Goal: Transaction & Acquisition: Book appointment/travel/reservation

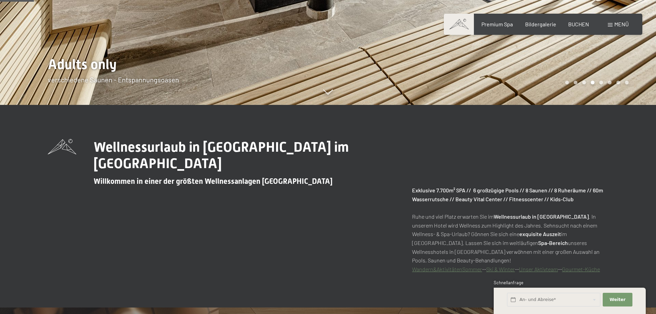
scroll to position [384, 0]
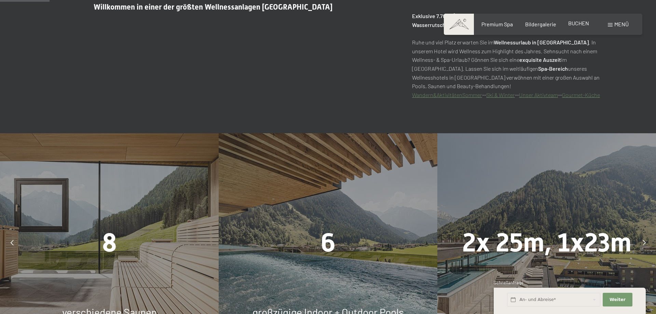
click at [580, 24] on span "BUCHEN" at bounding box center [579, 23] width 21 height 6
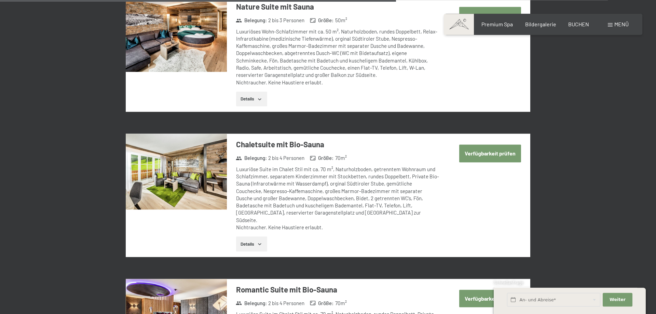
scroll to position [1534, 0]
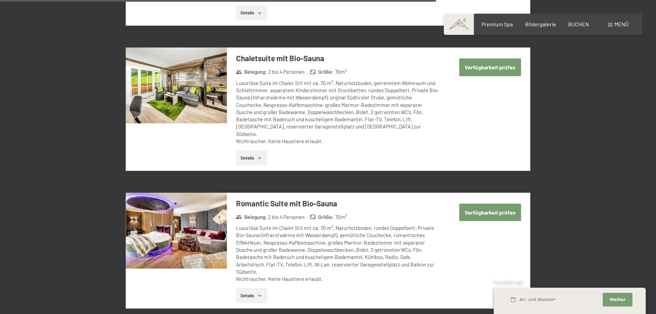
click at [194, 197] on img at bounding box center [176, 231] width 101 height 76
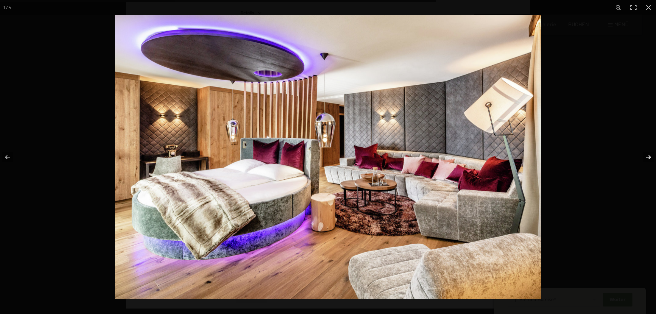
click at [649, 158] on button "button" at bounding box center [645, 157] width 24 height 34
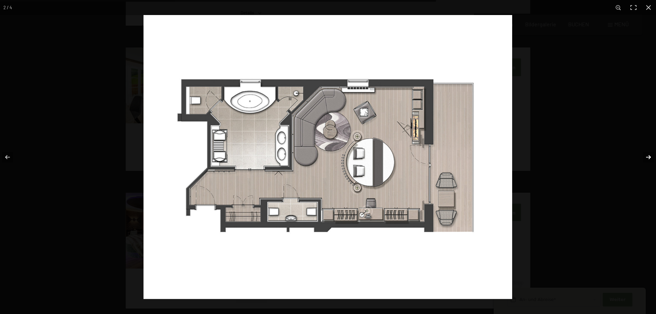
click at [649, 158] on button "button" at bounding box center [645, 157] width 24 height 34
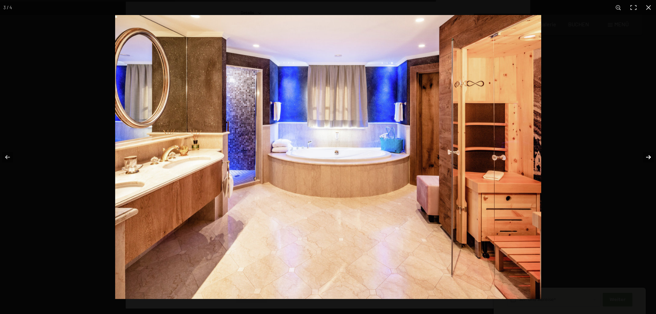
click at [649, 158] on button "button" at bounding box center [645, 157] width 24 height 34
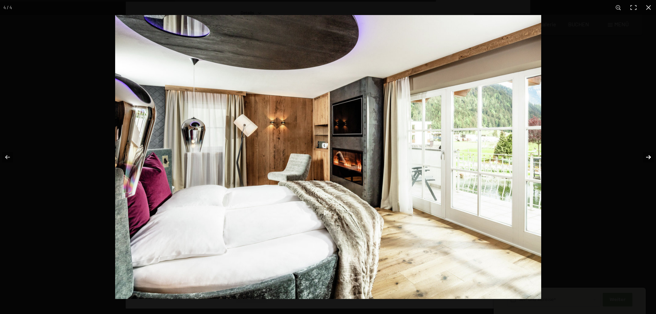
click at [649, 158] on button "button" at bounding box center [645, 157] width 24 height 34
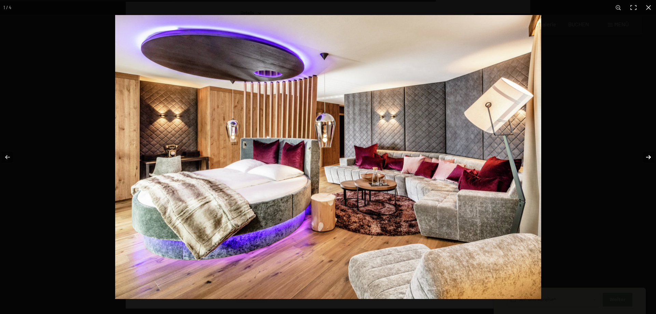
click at [649, 158] on button "button" at bounding box center [645, 157] width 24 height 34
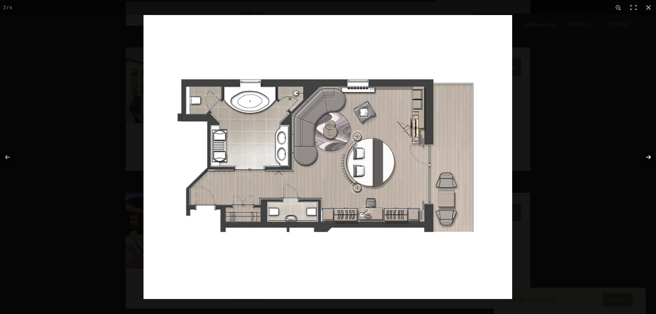
click at [649, 158] on button "button" at bounding box center [645, 157] width 24 height 34
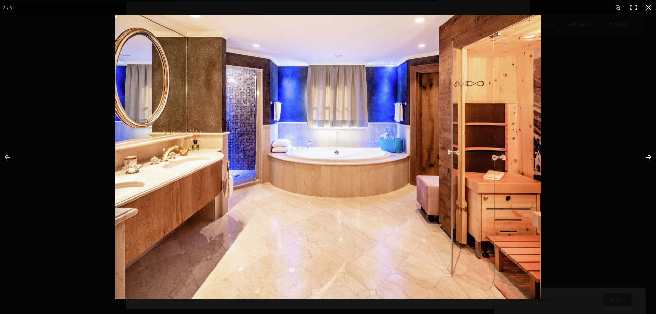
click at [649, 158] on button "button" at bounding box center [645, 157] width 24 height 34
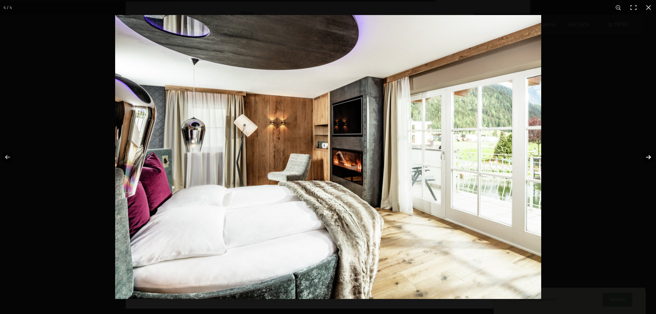
click at [649, 158] on button "button" at bounding box center [645, 157] width 24 height 34
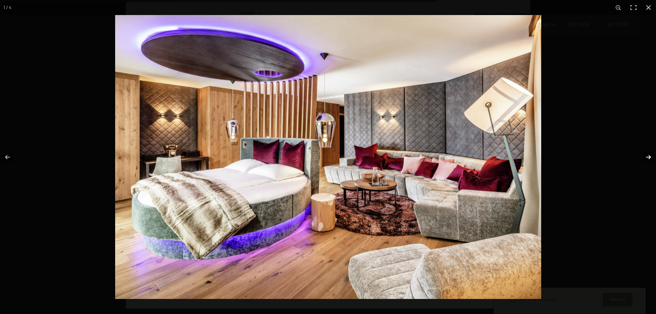
click at [649, 158] on button "button" at bounding box center [645, 157] width 24 height 34
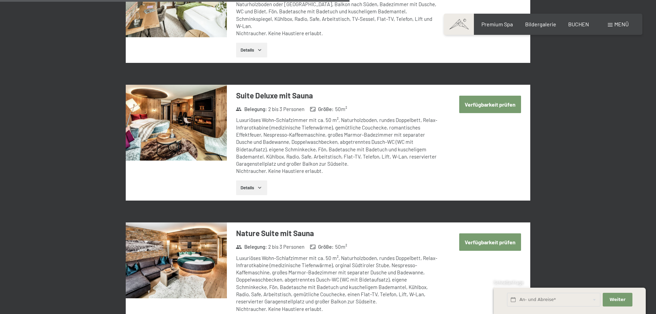
scroll to position [1186, 0]
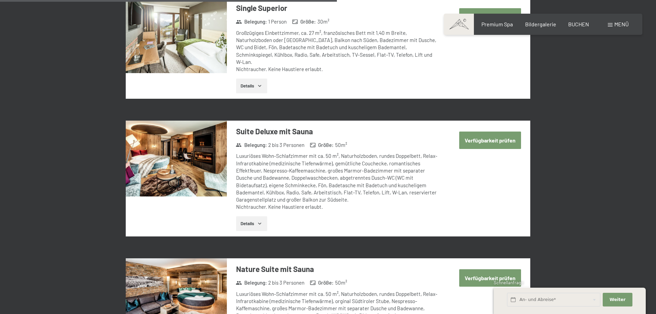
click at [196, 139] on img at bounding box center [176, 159] width 101 height 76
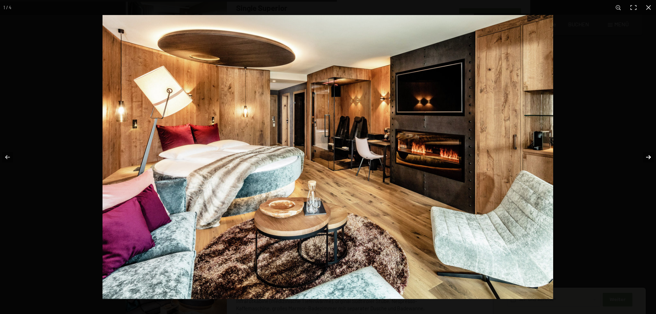
click at [642, 156] on button "button" at bounding box center [645, 157] width 24 height 34
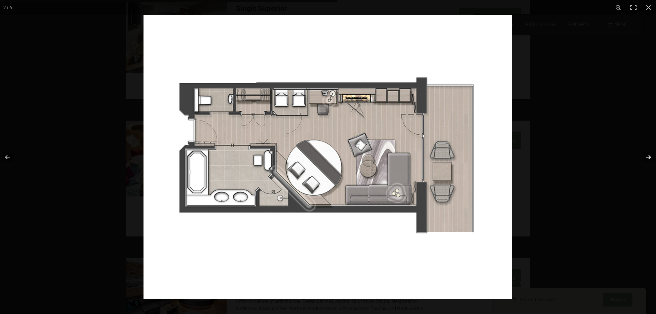
click at [642, 156] on button "button" at bounding box center [645, 157] width 24 height 34
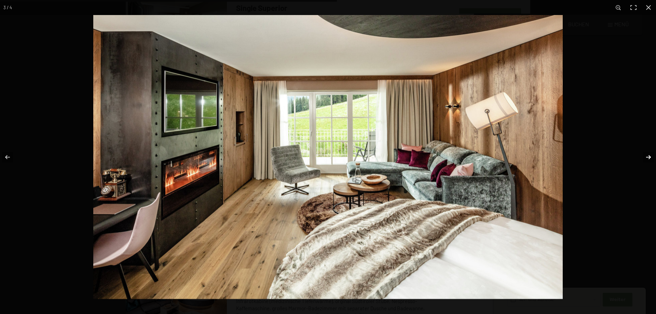
click at [642, 156] on button "button" at bounding box center [645, 157] width 24 height 34
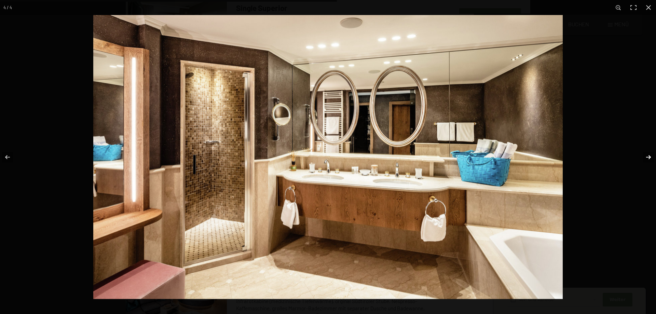
click at [642, 156] on button "button" at bounding box center [645, 157] width 24 height 34
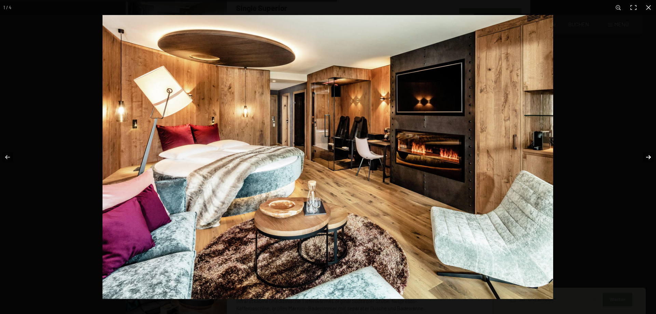
click at [642, 156] on button "button" at bounding box center [645, 157] width 24 height 34
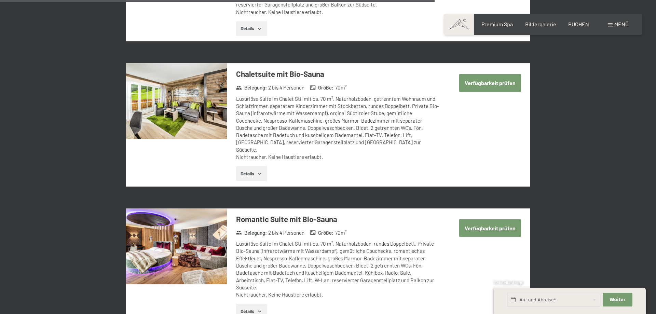
scroll to position [1534, 0]
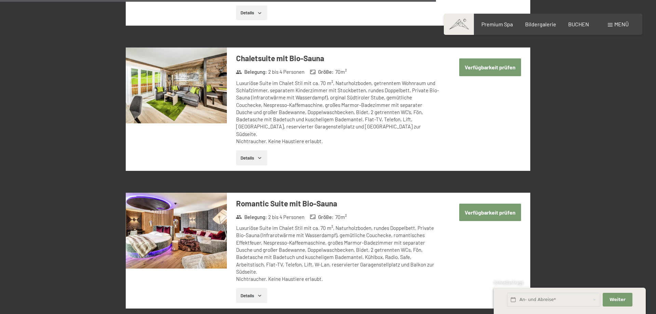
click at [486, 204] on button "Verfügbarkeit prüfen" at bounding box center [491, 212] width 62 height 17
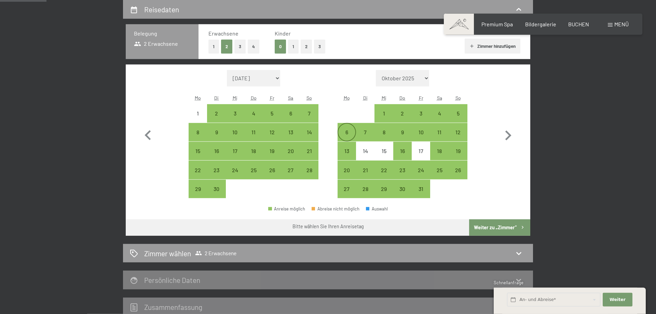
click at [350, 129] on div "6" at bounding box center [346, 132] width 17 height 17
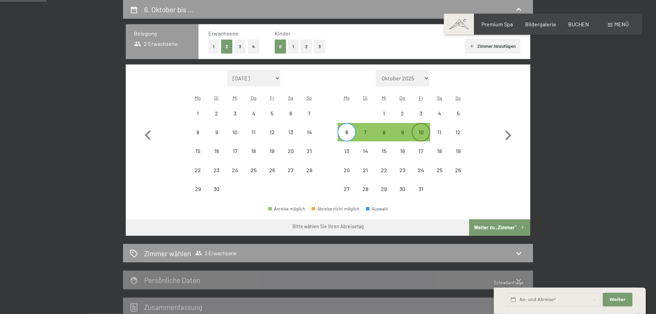
click at [425, 134] on div "10" at bounding box center [421, 138] width 17 height 17
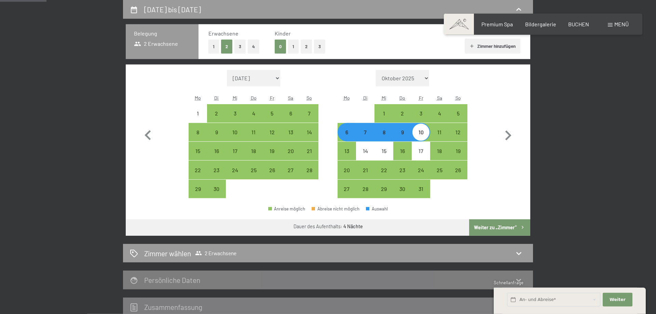
click at [505, 226] on button "Weiter zu „Zimmer“" at bounding box center [499, 228] width 61 height 16
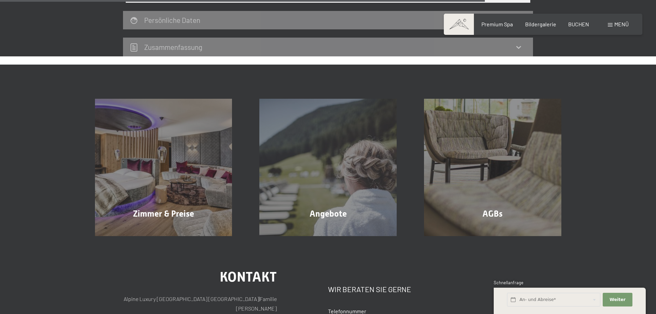
scroll to position [767, 0]
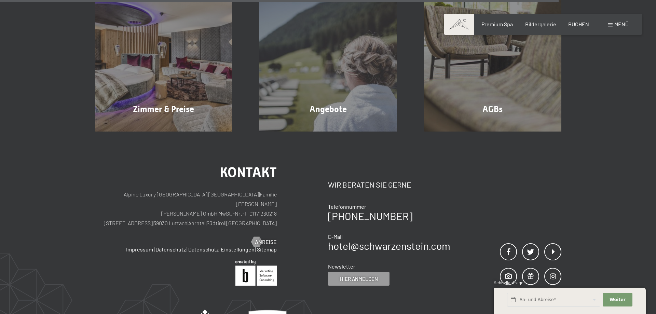
click at [614, 23] on div "Menü" at bounding box center [618, 25] width 21 height 8
